Goal: Information Seeking & Learning: Learn about a topic

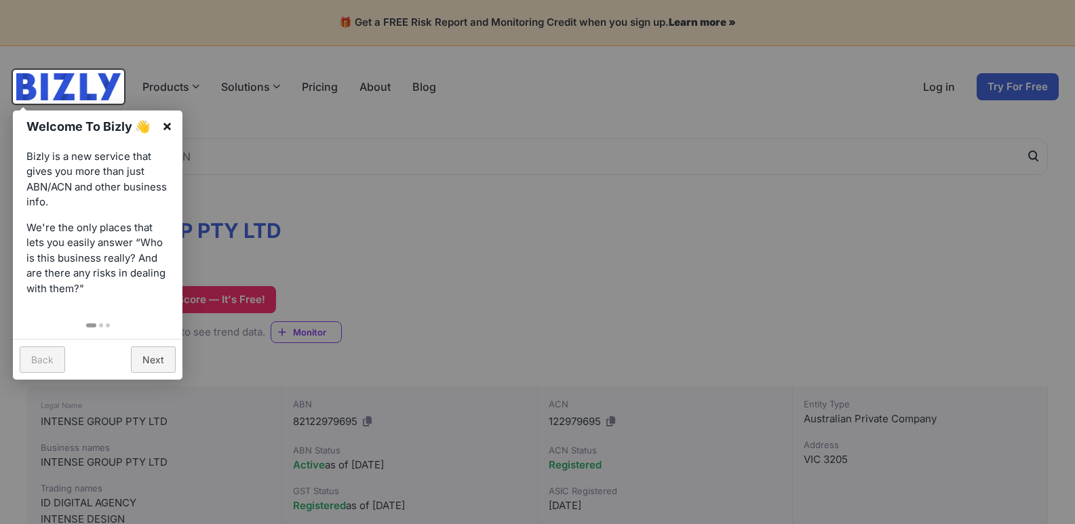
click at [168, 121] on link "×" at bounding box center [167, 126] width 31 height 31
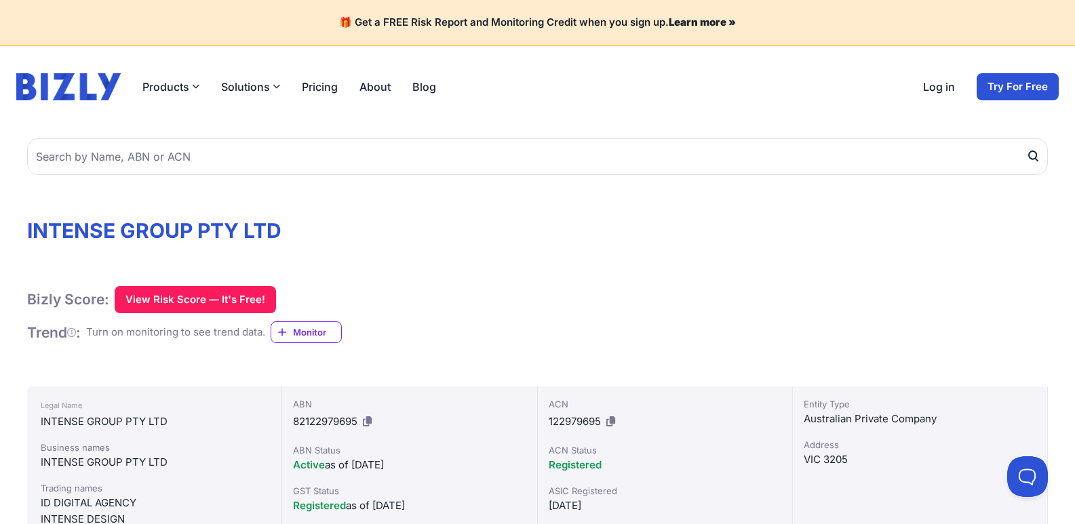
click at [379, 81] on link "About" at bounding box center [374, 87] width 31 height 16
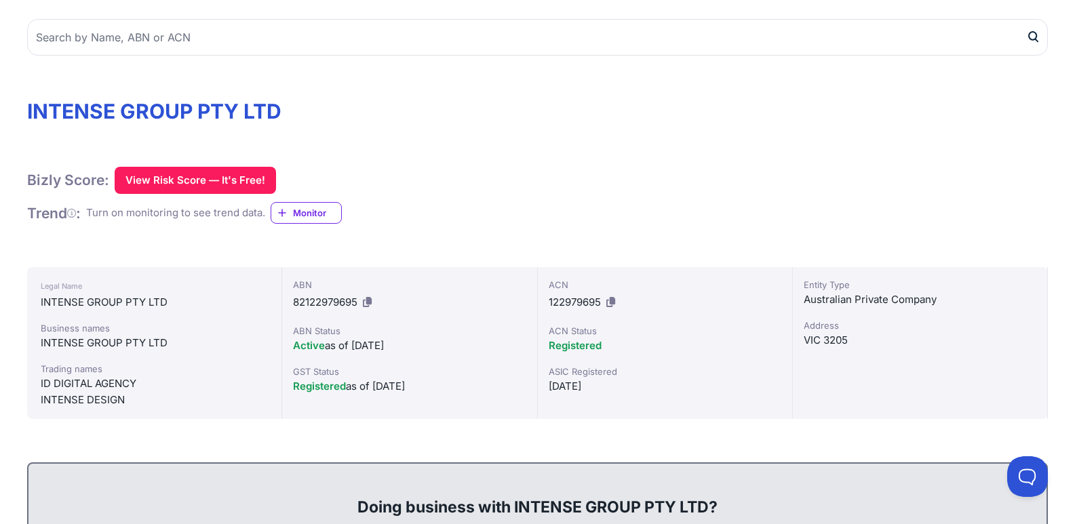
scroll to position [136, 0]
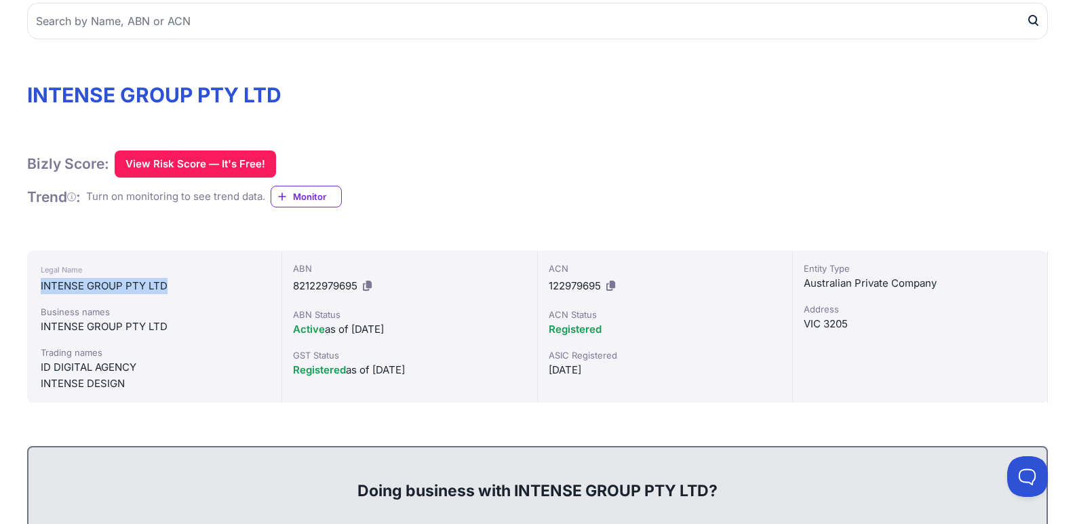
drag, startPoint x: 170, startPoint y: 284, endPoint x: 41, endPoint y: 289, distance: 129.6
click at [41, 289] on div "INTENSE GROUP PTY LTD" at bounding box center [154, 286] width 227 height 16
copy div "INTENSE GROUP PTY LTD"
click at [143, 277] on div "Legal Name" at bounding box center [154, 270] width 227 height 16
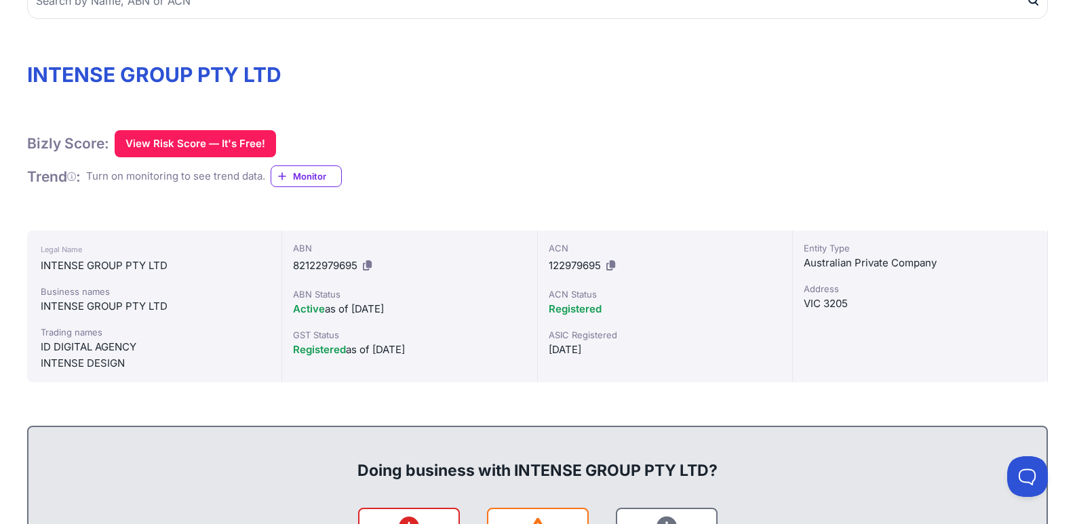
scroll to position [161, 0]
